Goal: Task Accomplishment & Management: Complete application form

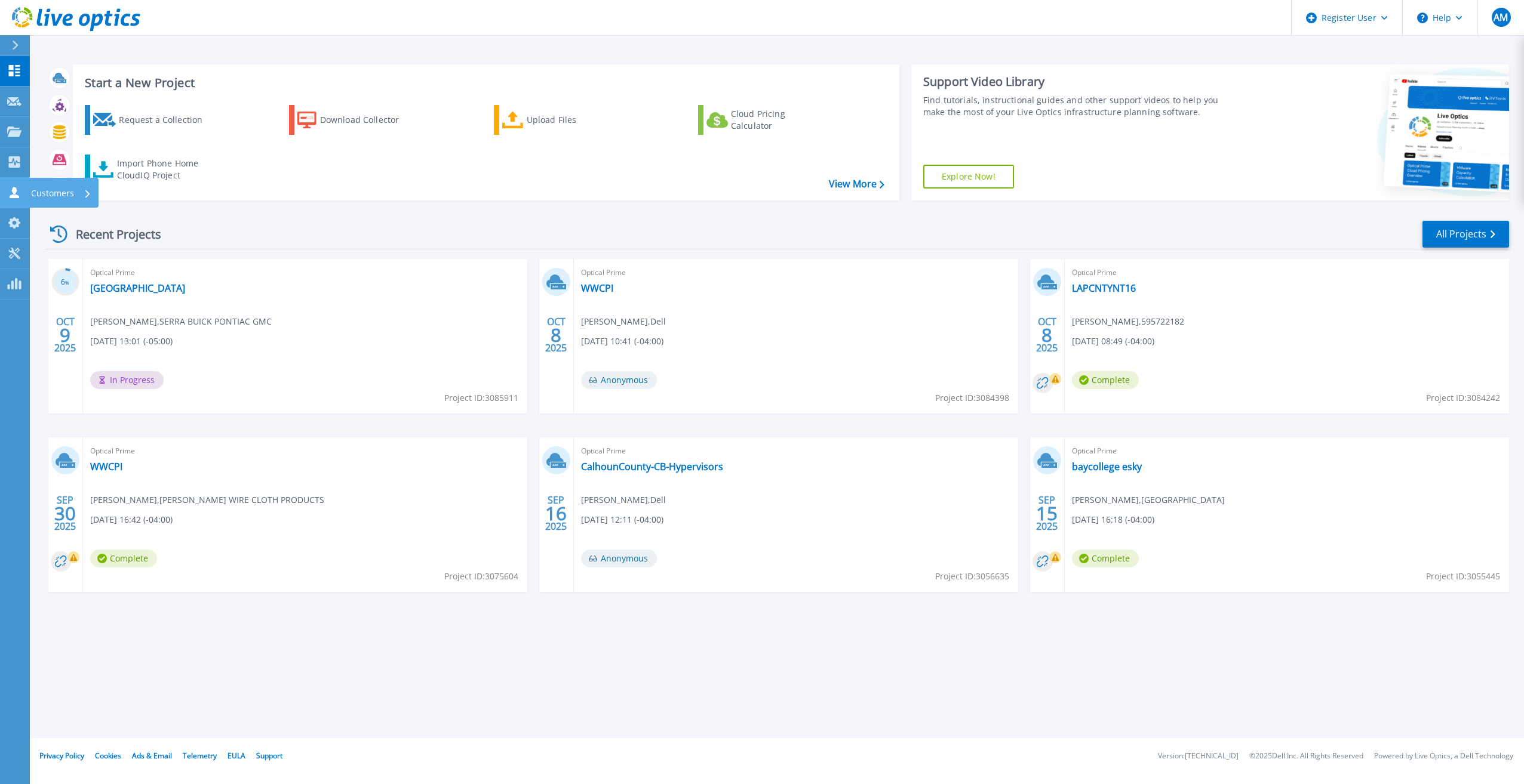
click at [19, 195] on icon at bounding box center [14, 193] width 15 height 11
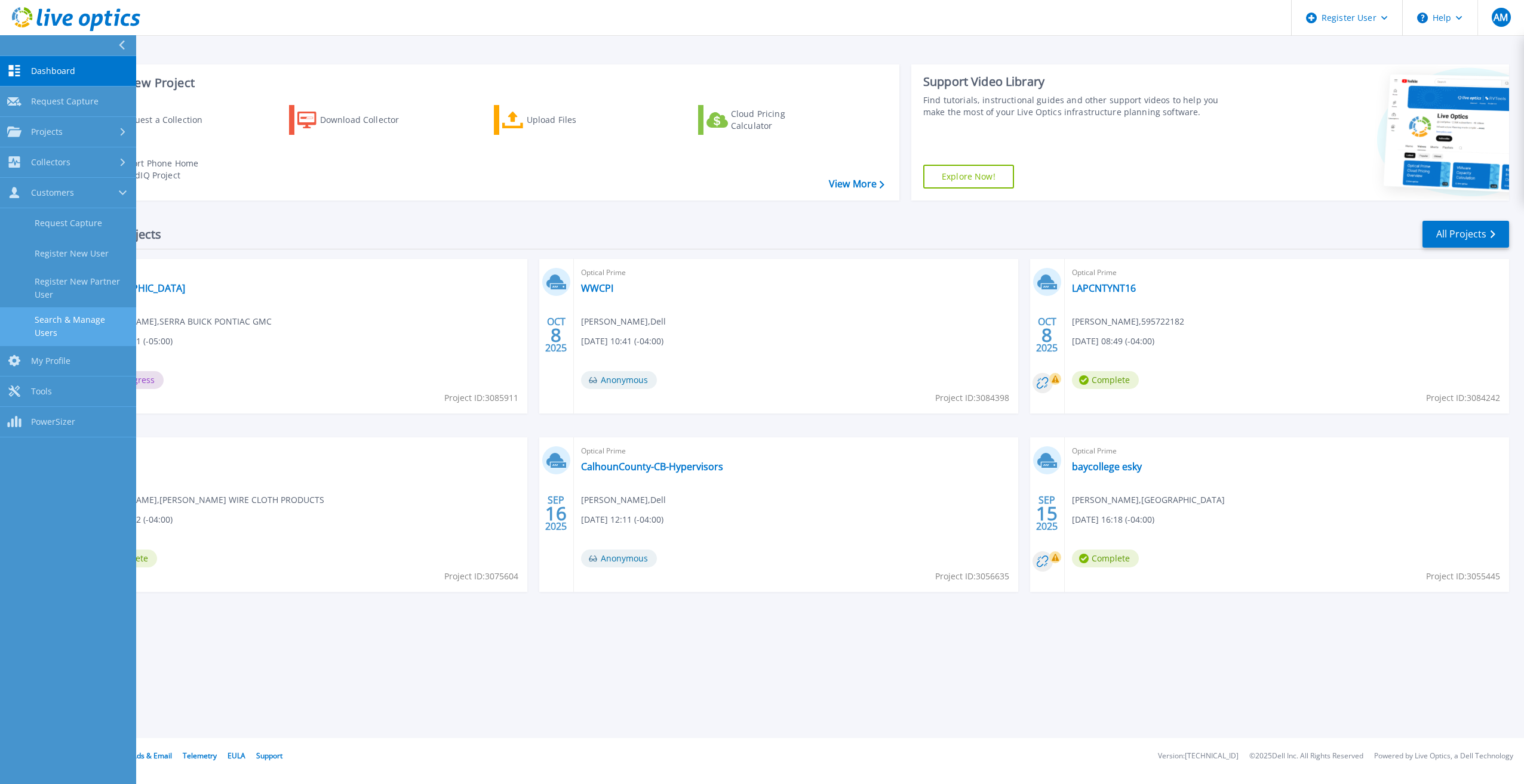
click at [94, 326] on link "Search & Manage Users" at bounding box center [68, 326] width 136 height 38
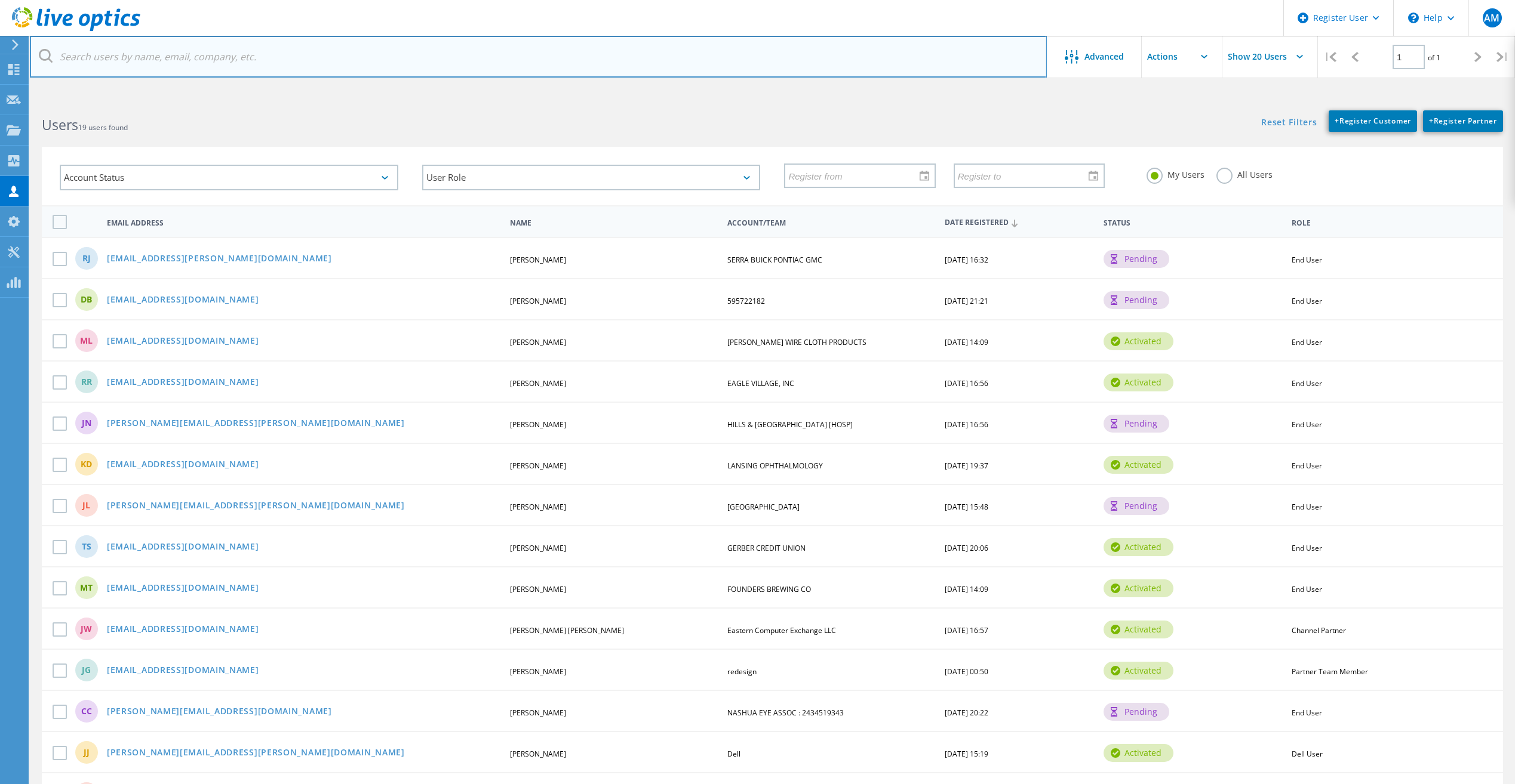
paste input "dbissett@lapeercounty.org"
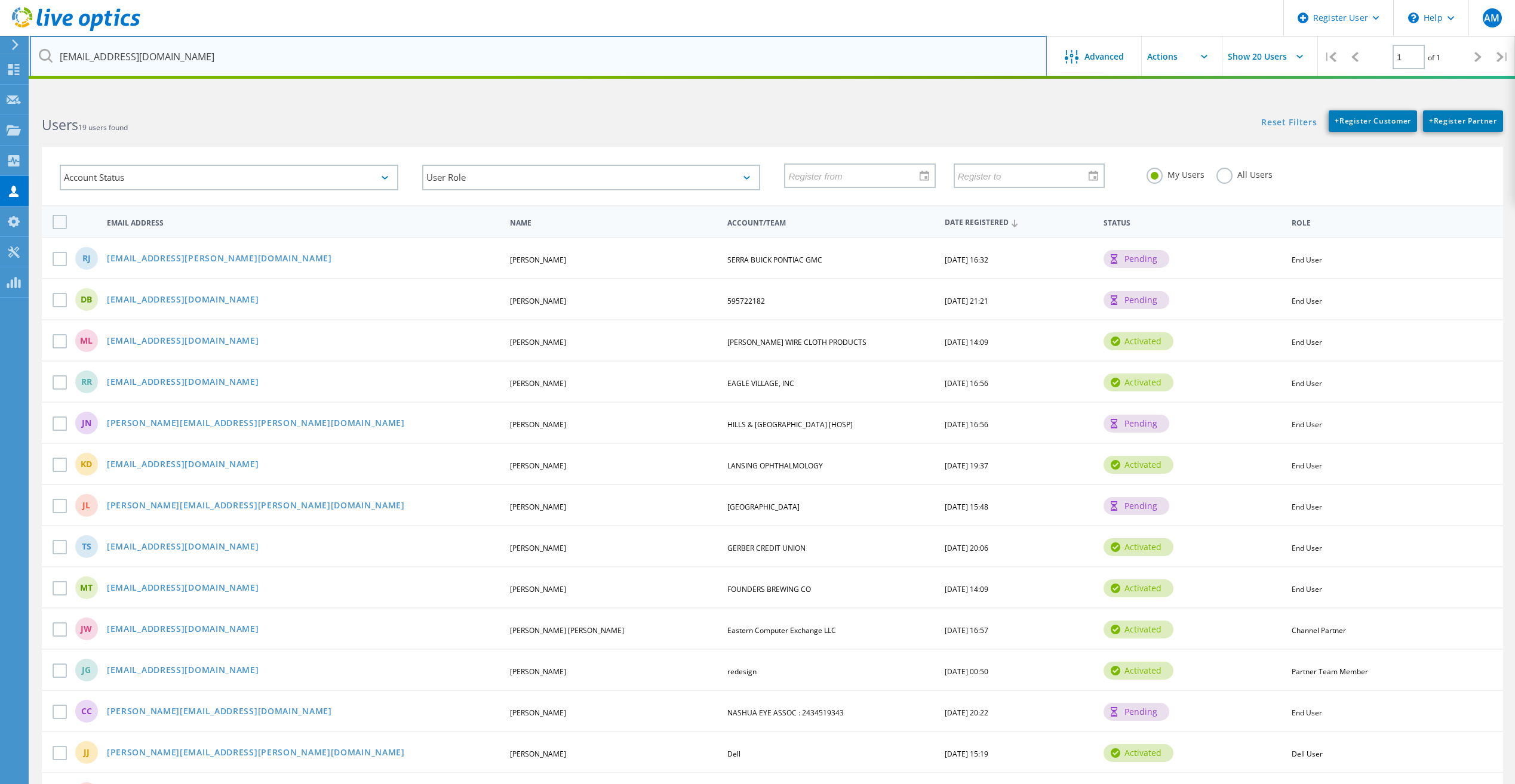
type input "dbissett@lapeercounty.org"
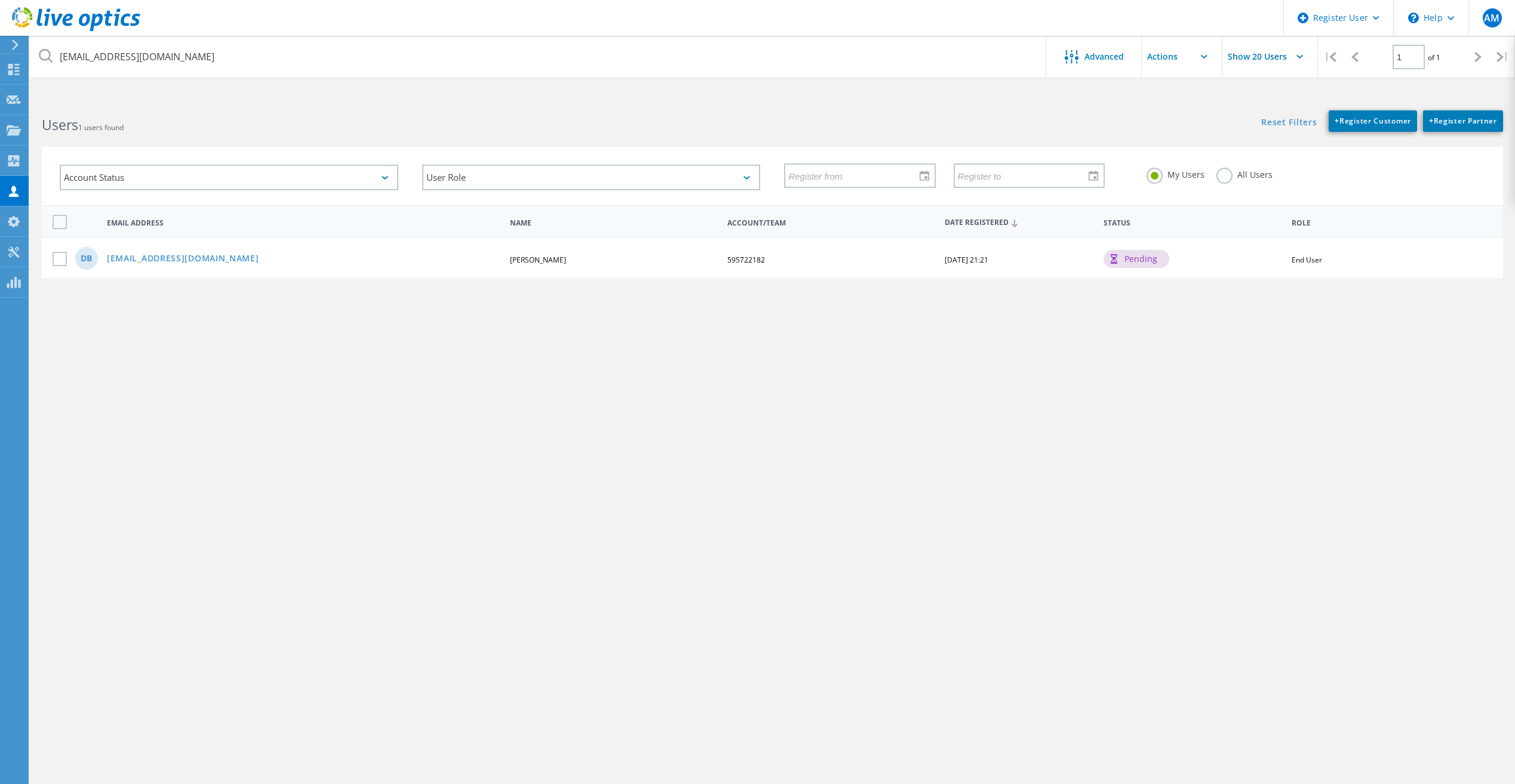
click at [1231, 173] on label "All Users" at bounding box center [1244, 174] width 56 height 11
click at [0, 0] on input "All Users" at bounding box center [0, 0] width 0 height 0
click at [16, 134] on use at bounding box center [13, 130] width 15 height 10
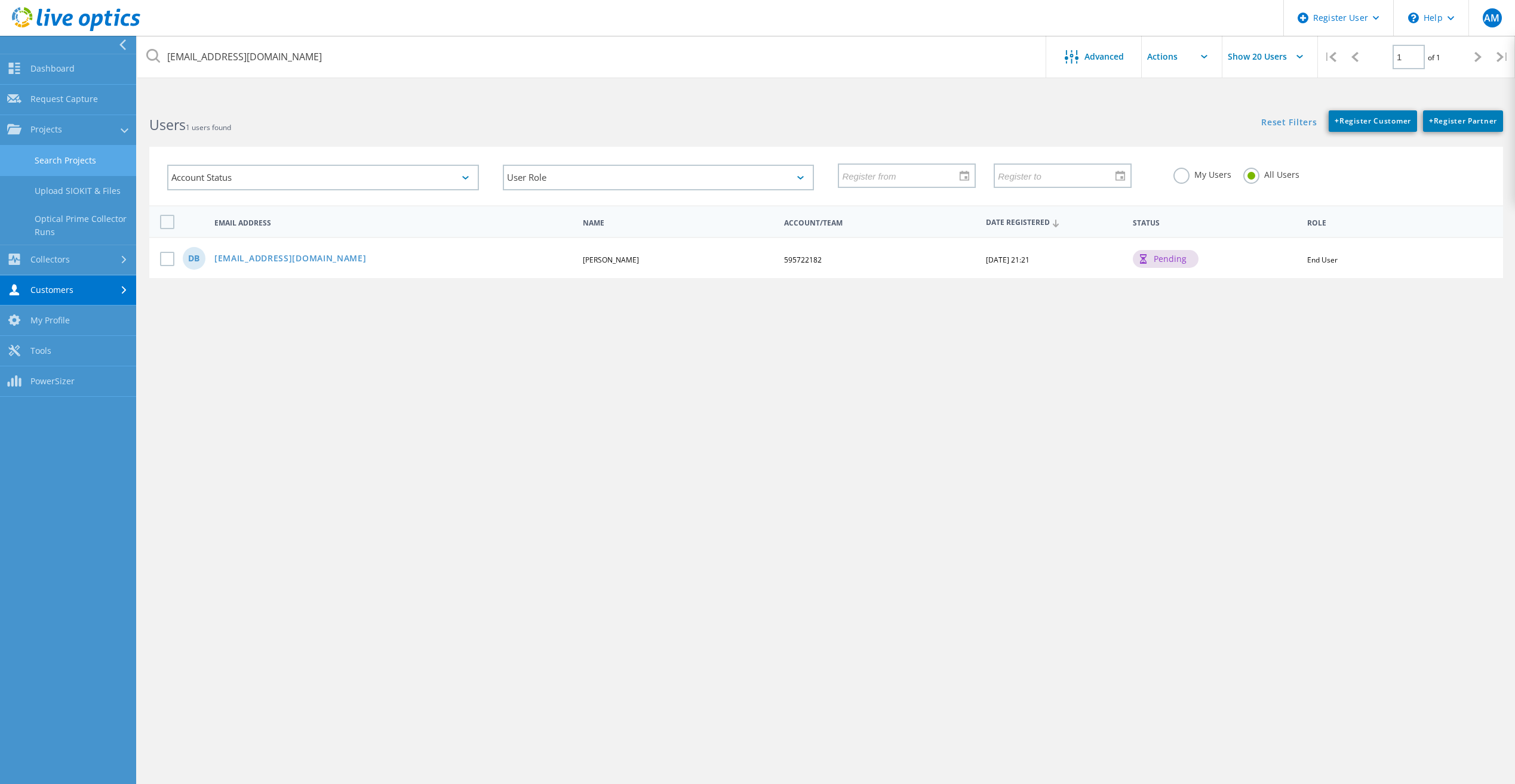
click at [46, 164] on link "Search Projects" at bounding box center [68, 161] width 136 height 30
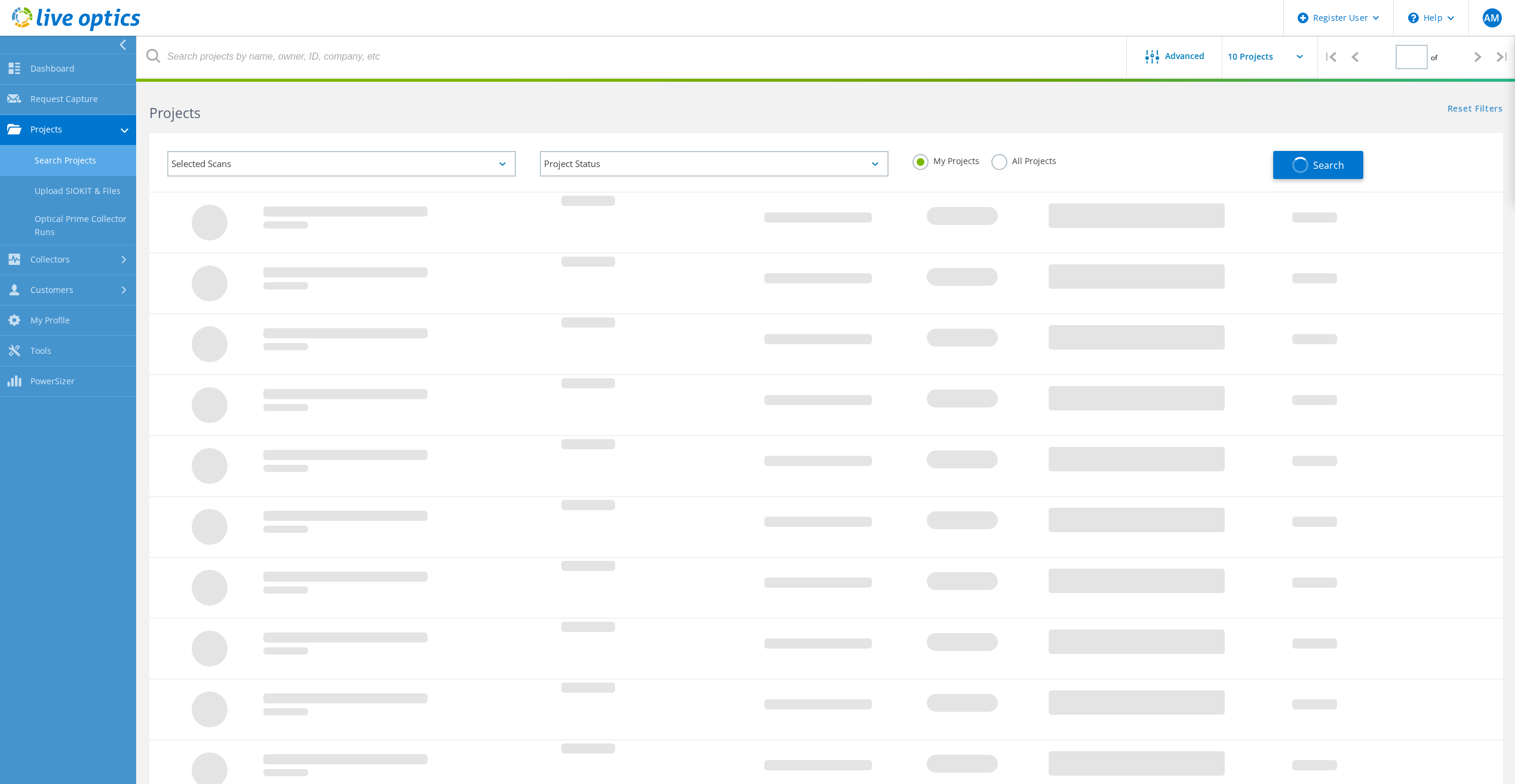
type input "1"
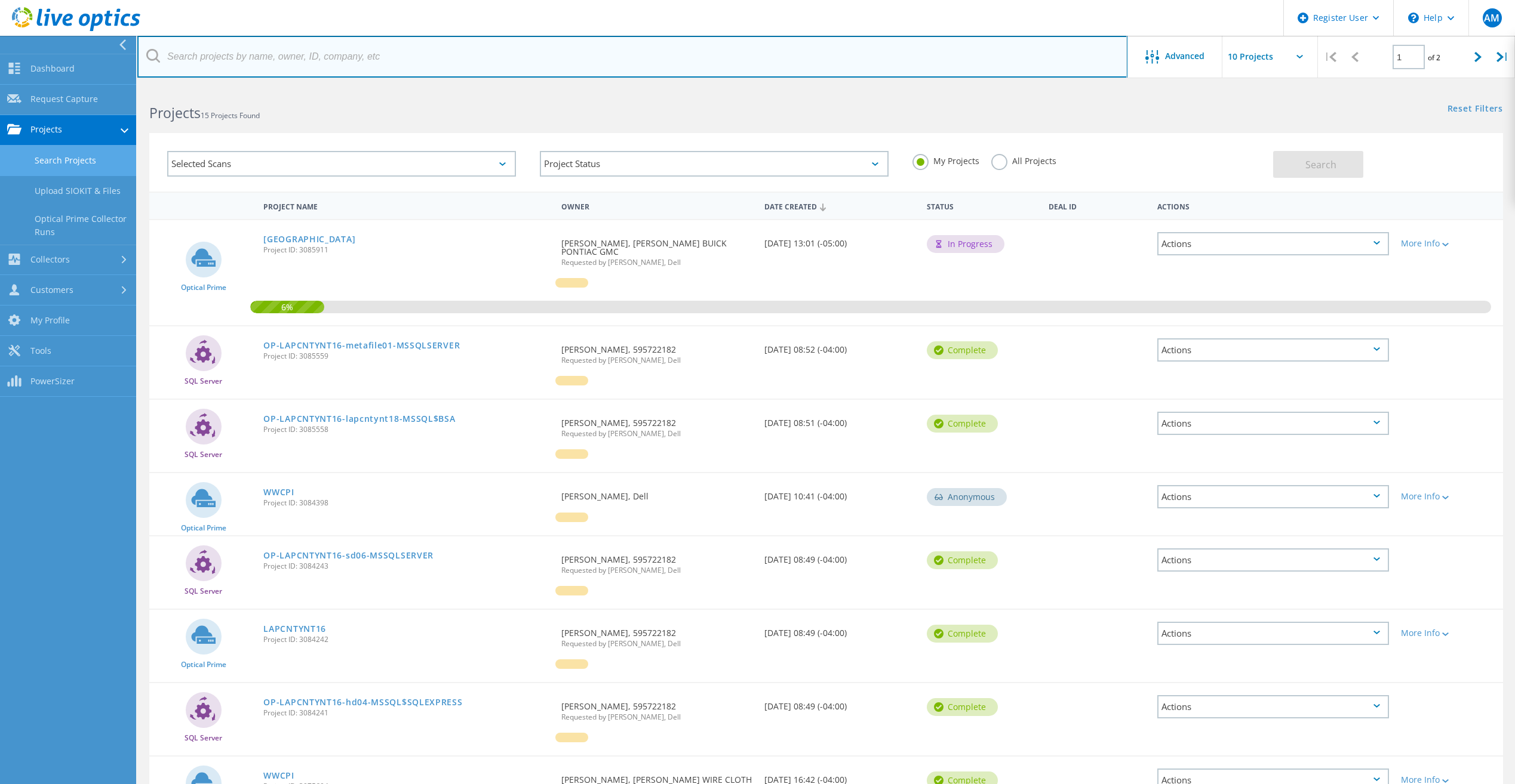
paste input "dbissett@lapeercounty.org"
type input "dbissett@lapeercounty.org"
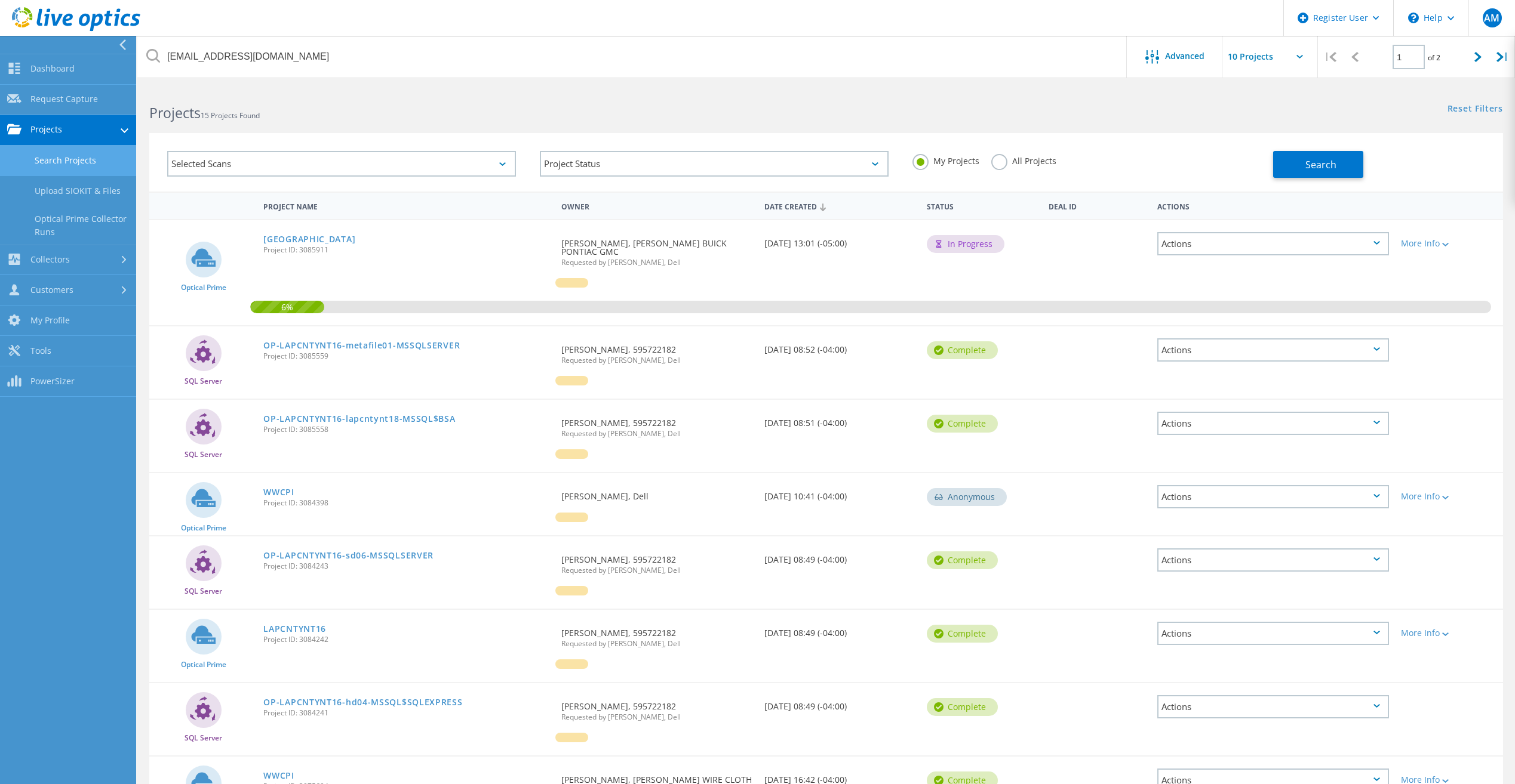
click at [999, 163] on label "All Projects" at bounding box center [1023, 160] width 65 height 11
click at [0, 0] on input "All Projects" at bounding box center [0, 0] width 0 height 0
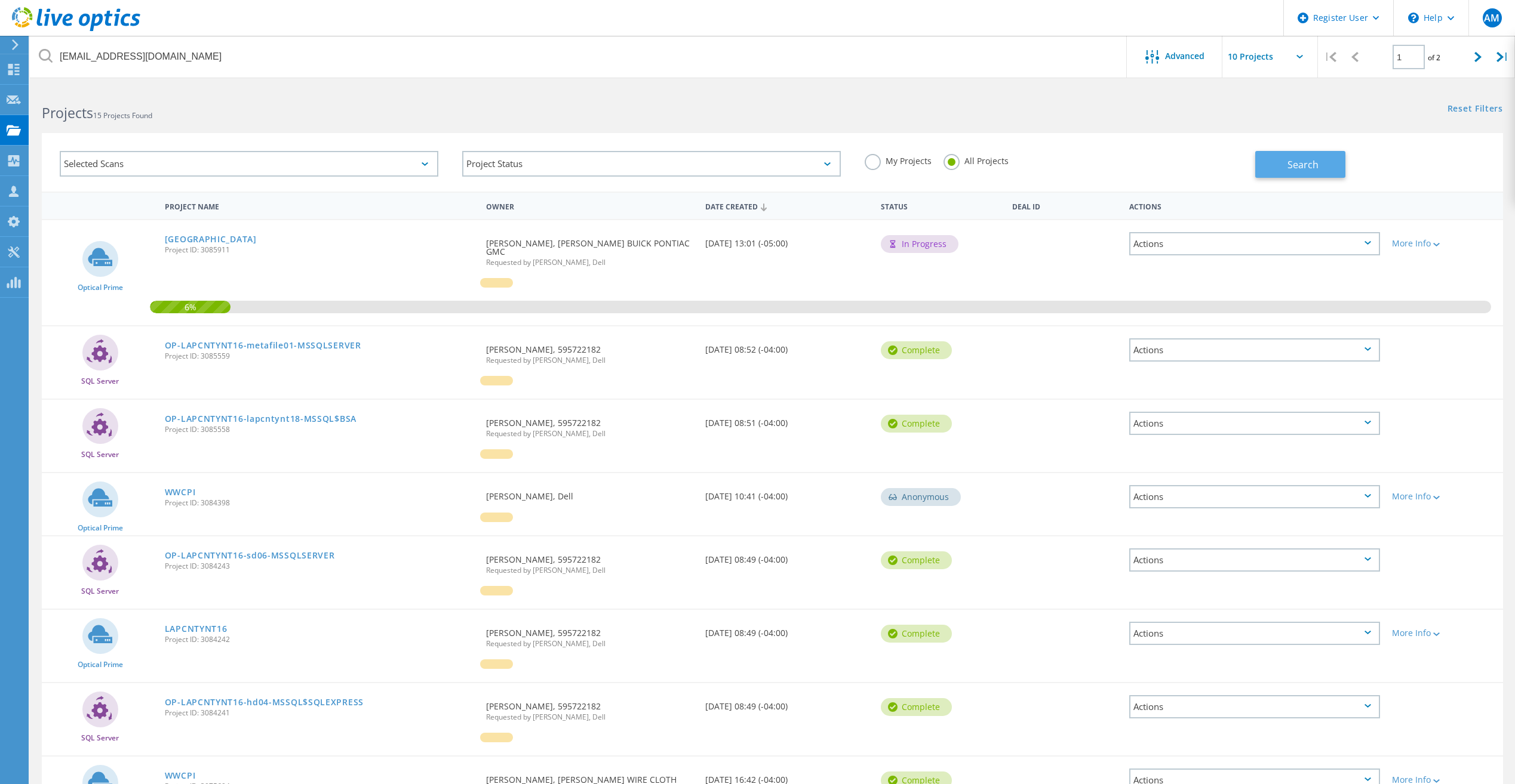
click at [1291, 162] on span "Search" at bounding box center [1303, 165] width 31 height 13
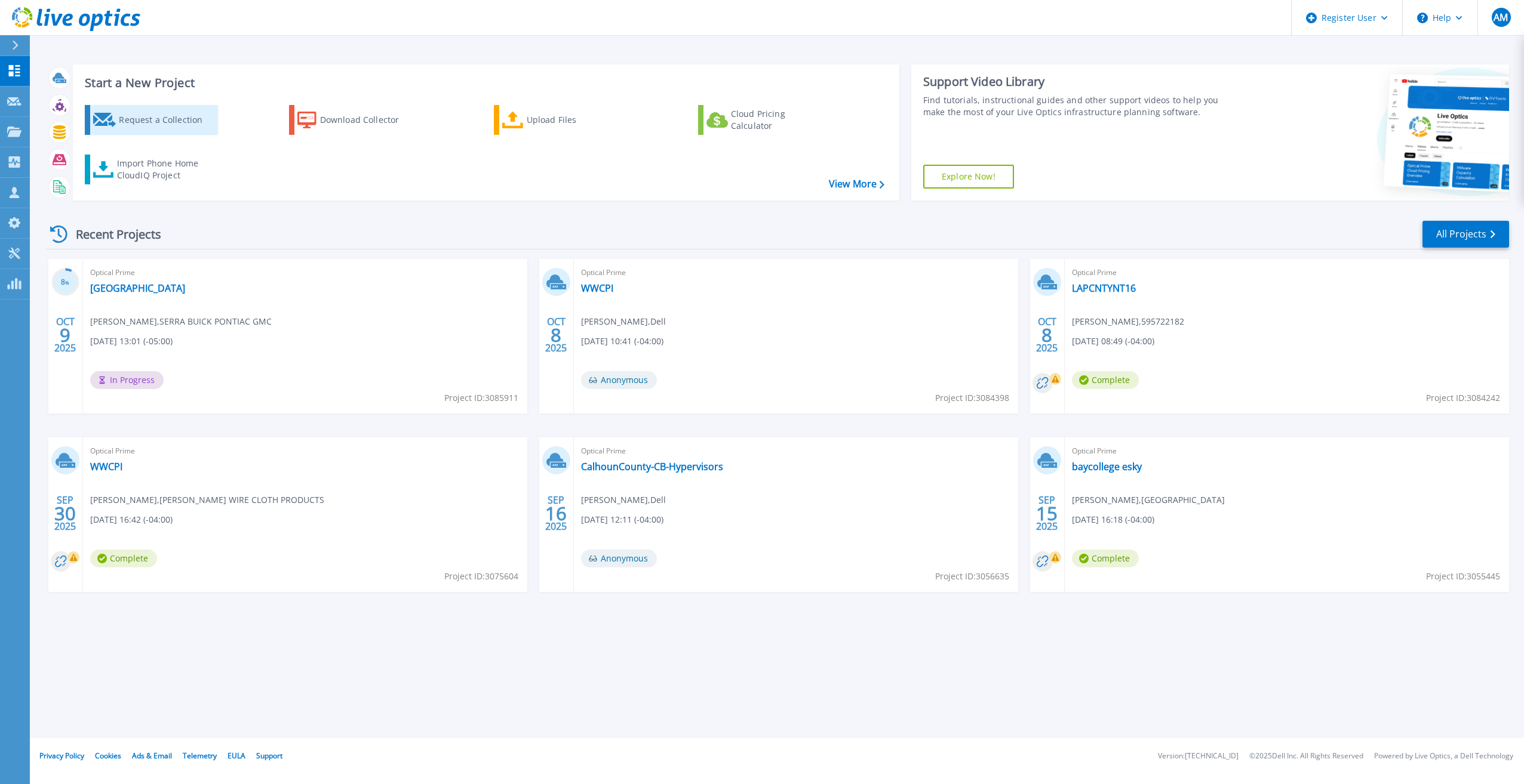
click at [102, 123] on icon at bounding box center [105, 120] width 23 height 15
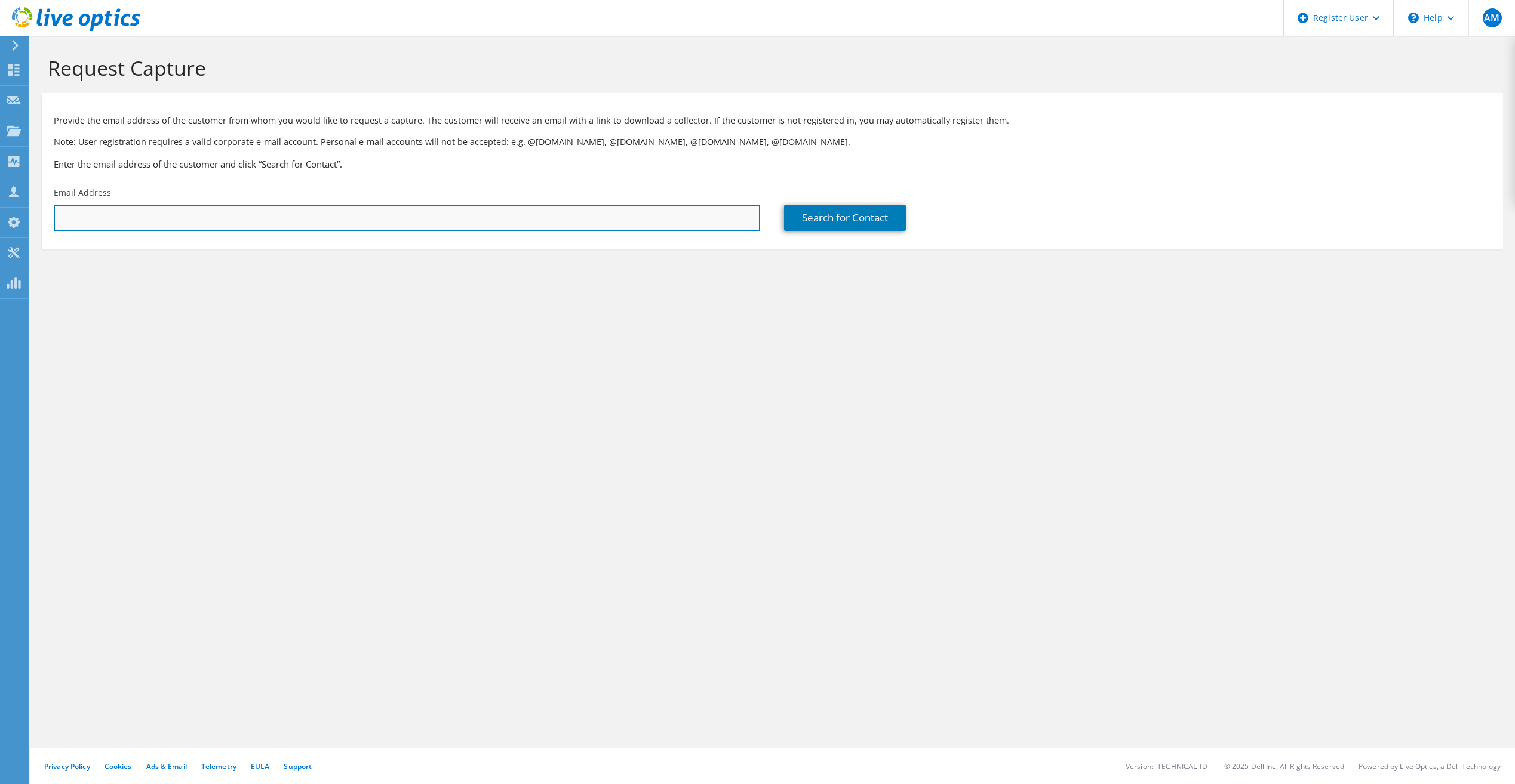
paste input "[PERSON_NAME][EMAIL_ADDRESS][PERSON_NAME][DOMAIN_NAME]"
type input "[PERSON_NAME][EMAIL_ADDRESS][PERSON_NAME][DOMAIN_NAME]"
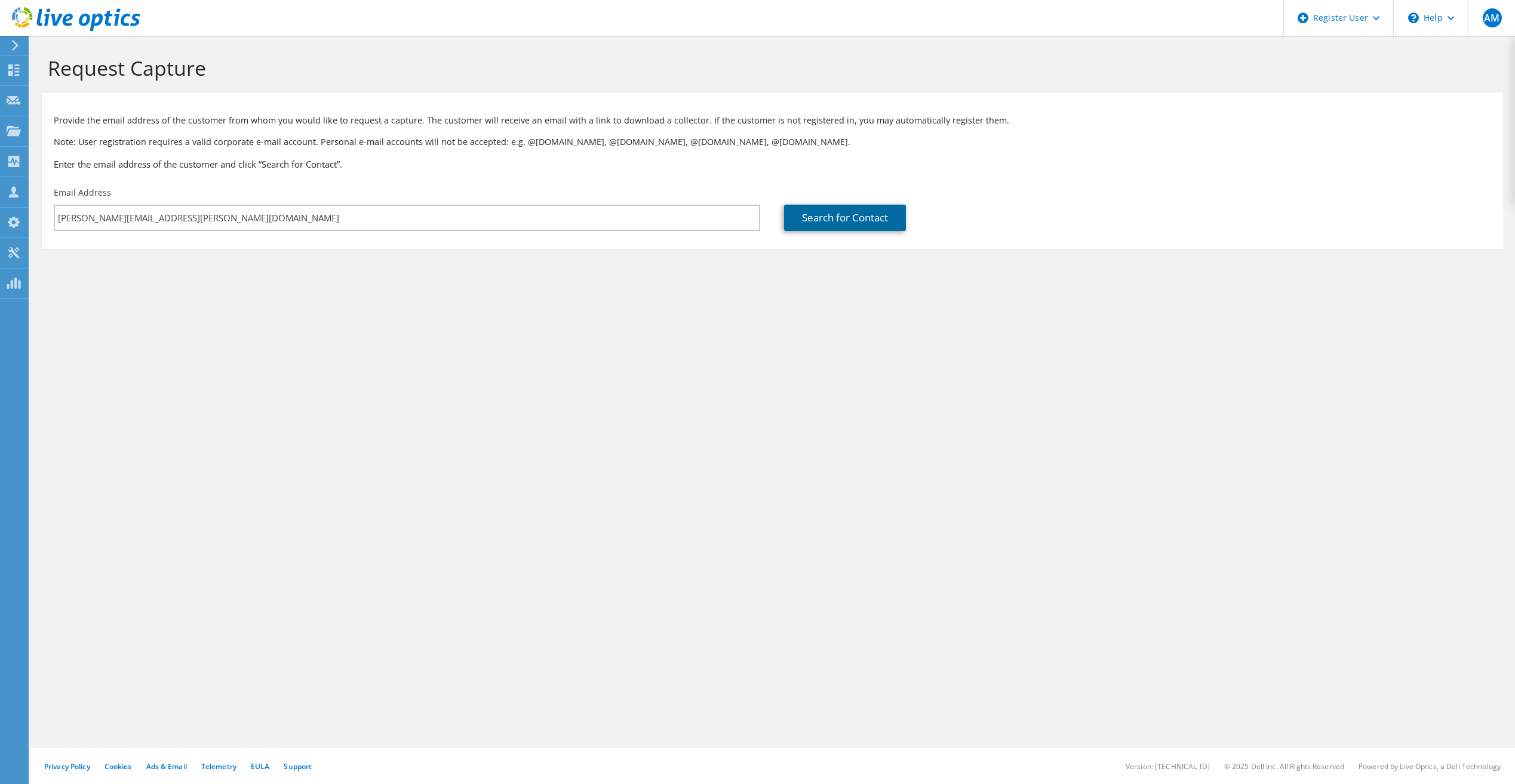
click at [836, 207] on link "Search for Contact" at bounding box center [845, 217] width 122 height 26
type input "BAY DE NOC COMMUNITY COLLEGE"
type input "Allen"
type input "Beauvais"
type input "[GEOGRAPHIC_DATA]"
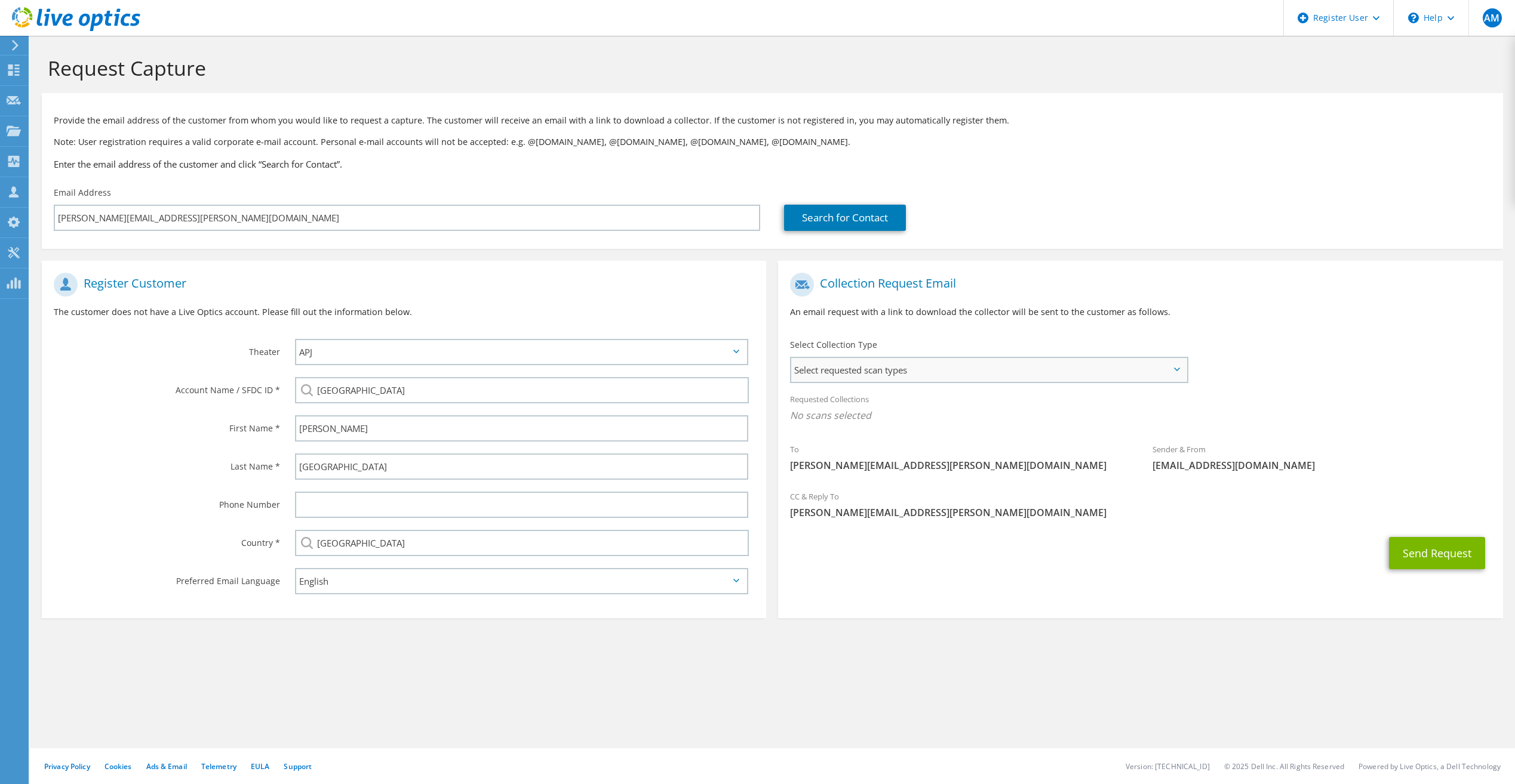
click at [842, 370] on span "Select requested scan types" at bounding box center [988, 370] width 395 height 24
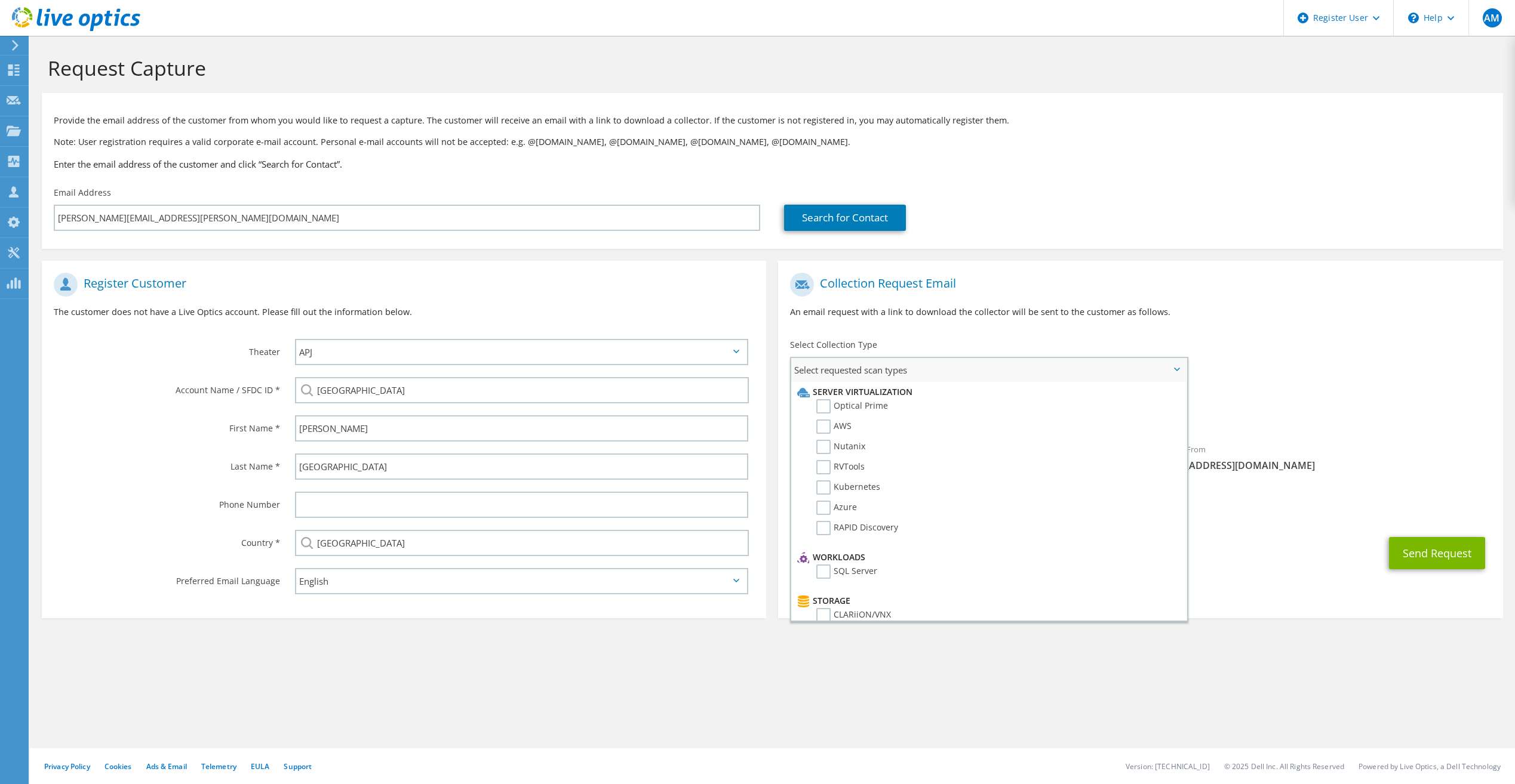
drag, startPoint x: 826, startPoint y: 406, endPoint x: 909, endPoint y: 407, distance: 83.0
click at [826, 407] on label "Optical Prime" at bounding box center [852, 406] width 72 height 15
click at [0, 0] on input "Optical Prime" at bounding box center [0, 0] width 0 height 0
click at [1376, 410] on span "Optical Prime" at bounding box center [1140, 418] width 700 height 20
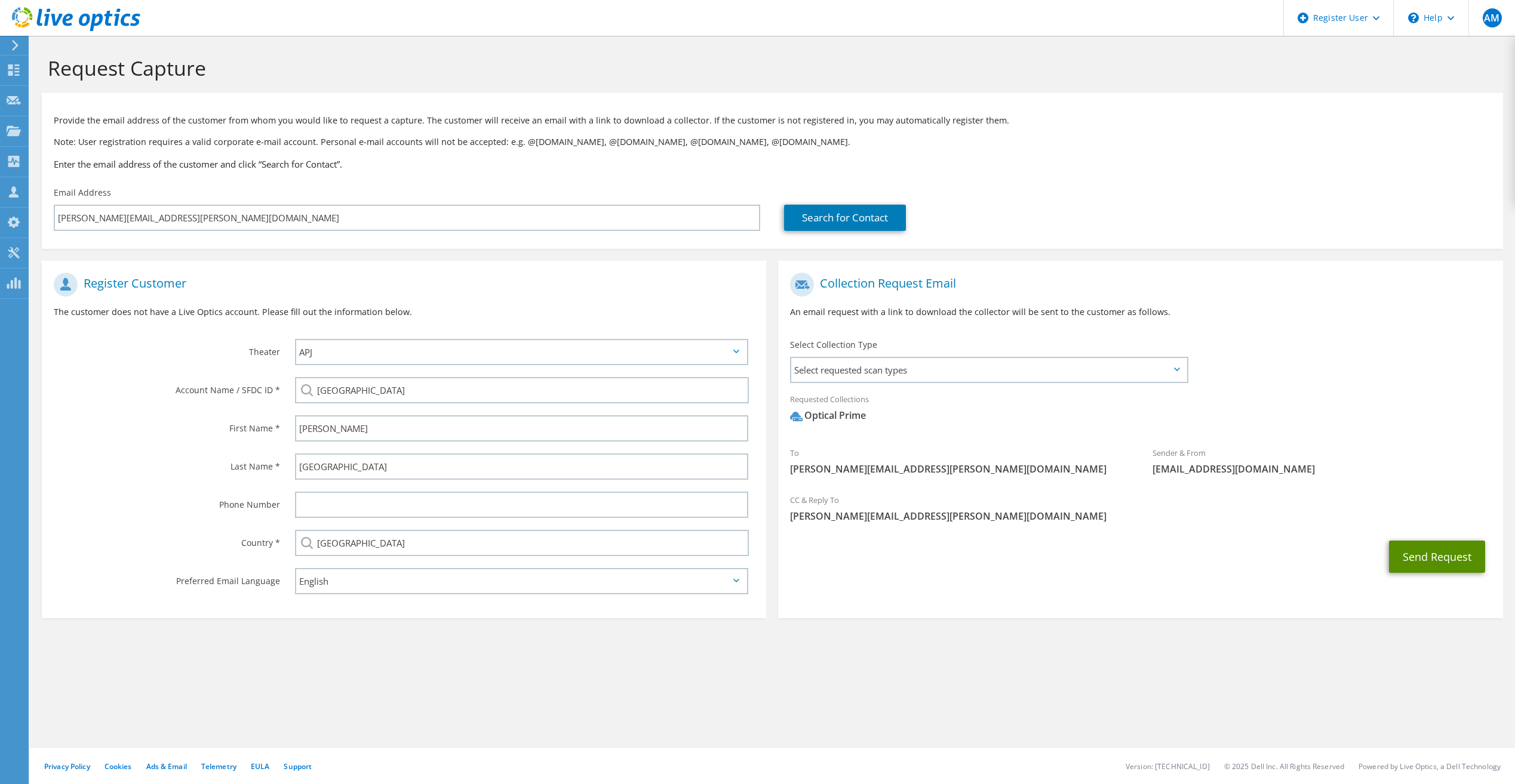
click at [1418, 559] on button "Send Request" at bounding box center [1437, 557] width 96 height 32
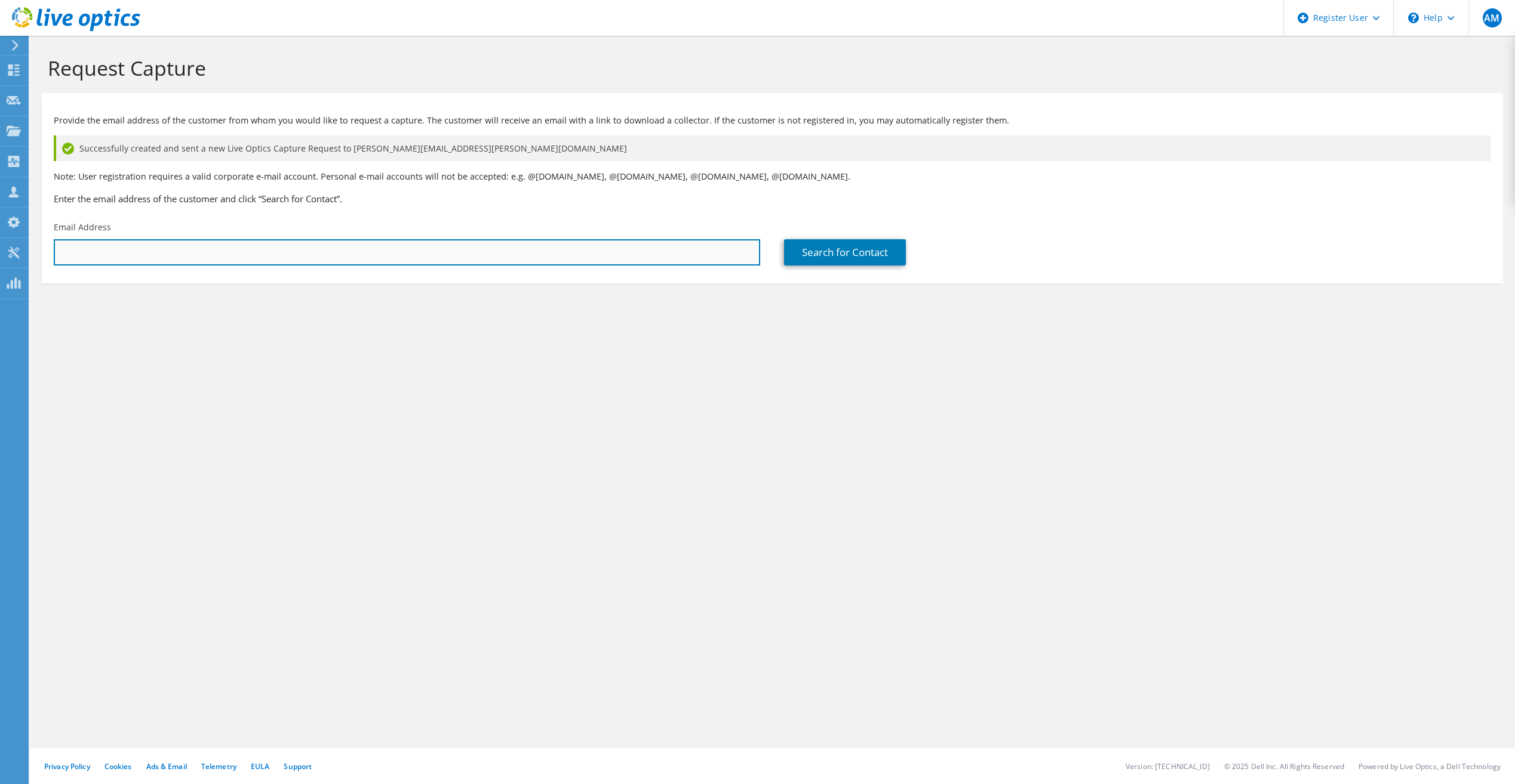
click at [258, 248] on input "text" at bounding box center [407, 252] width 706 height 26
paste input "[PERSON_NAME][EMAIL_ADDRESS][PERSON_NAME][DOMAIN_NAME]"
type input "[PERSON_NAME][EMAIL_ADDRESS][PERSON_NAME][DOMAIN_NAME]"
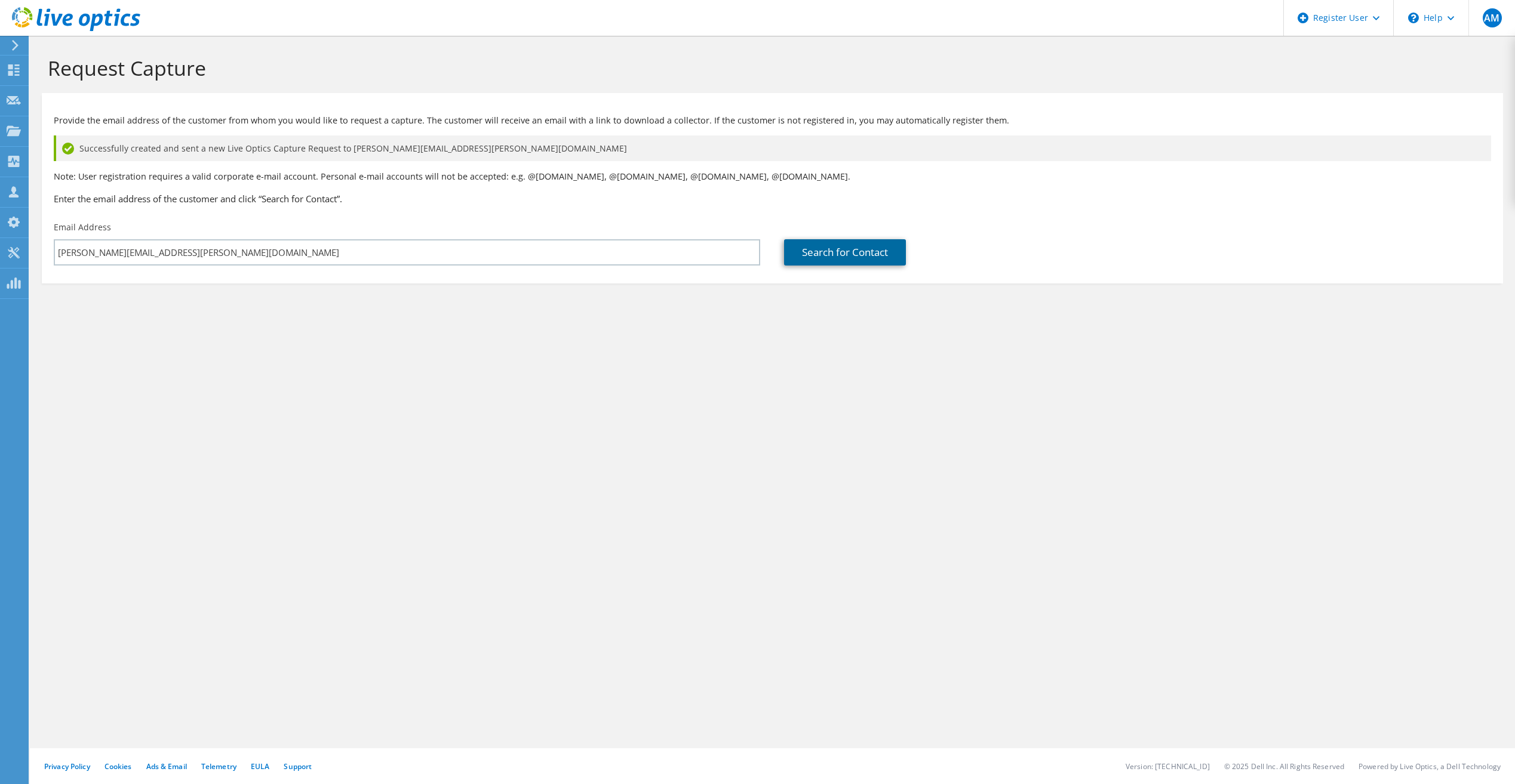
click at [817, 255] on link "Search for Contact" at bounding box center [845, 252] width 122 height 26
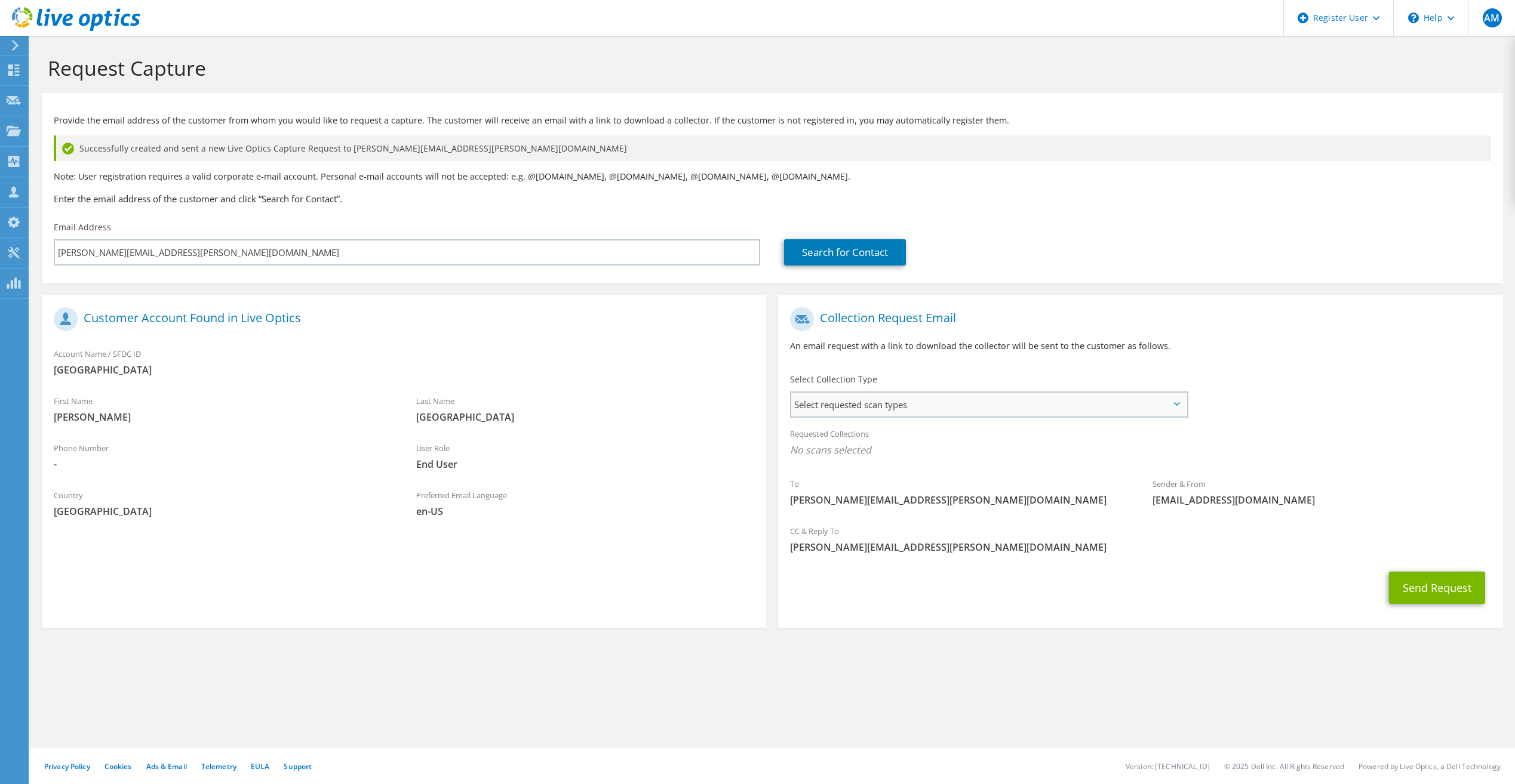
click at [1016, 402] on span "Select requested scan types" at bounding box center [988, 405] width 395 height 24
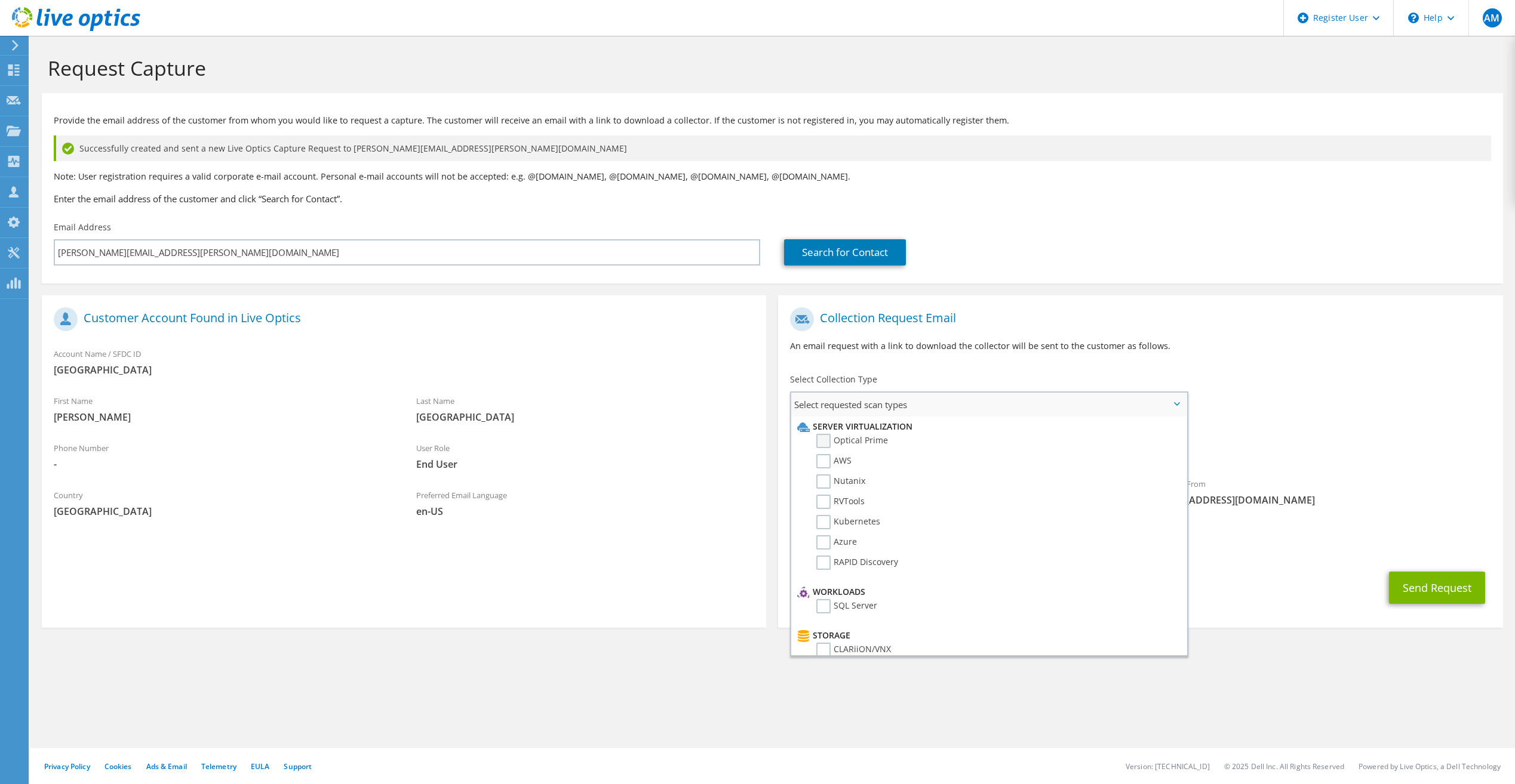
click at [822, 438] on label "Optical Prime" at bounding box center [852, 441] width 72 height 15
click at [0, 0] on input "Optical Prime" at bounding box center [0, 0] width 0 height 0
click at [1426, 588] on button "Send Request" at bounding box center [1437, 591] width 96 height 32
